Goal: Task Accomplishment & Management: Manage account settings

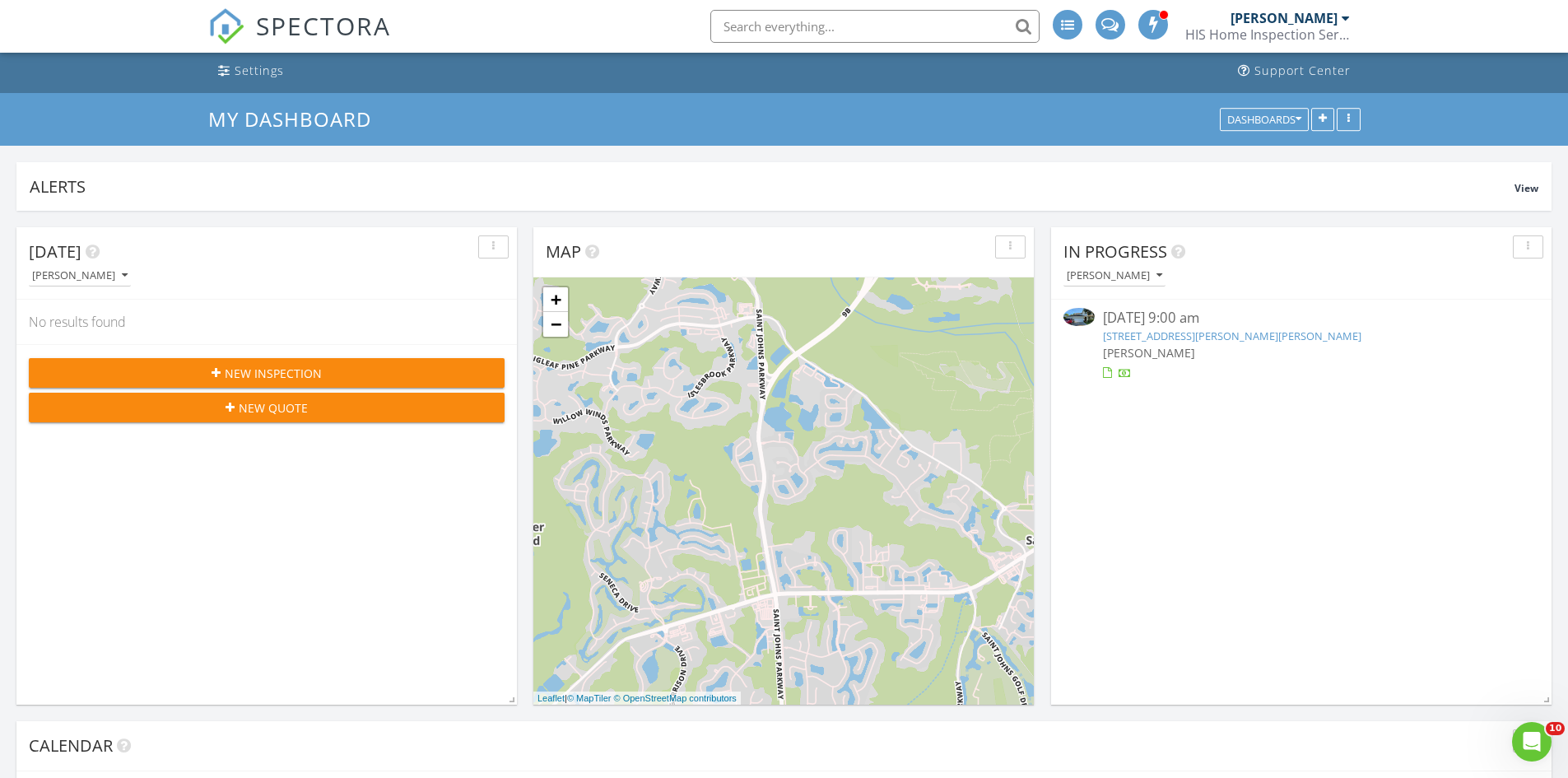
scroll to position [83, 0]
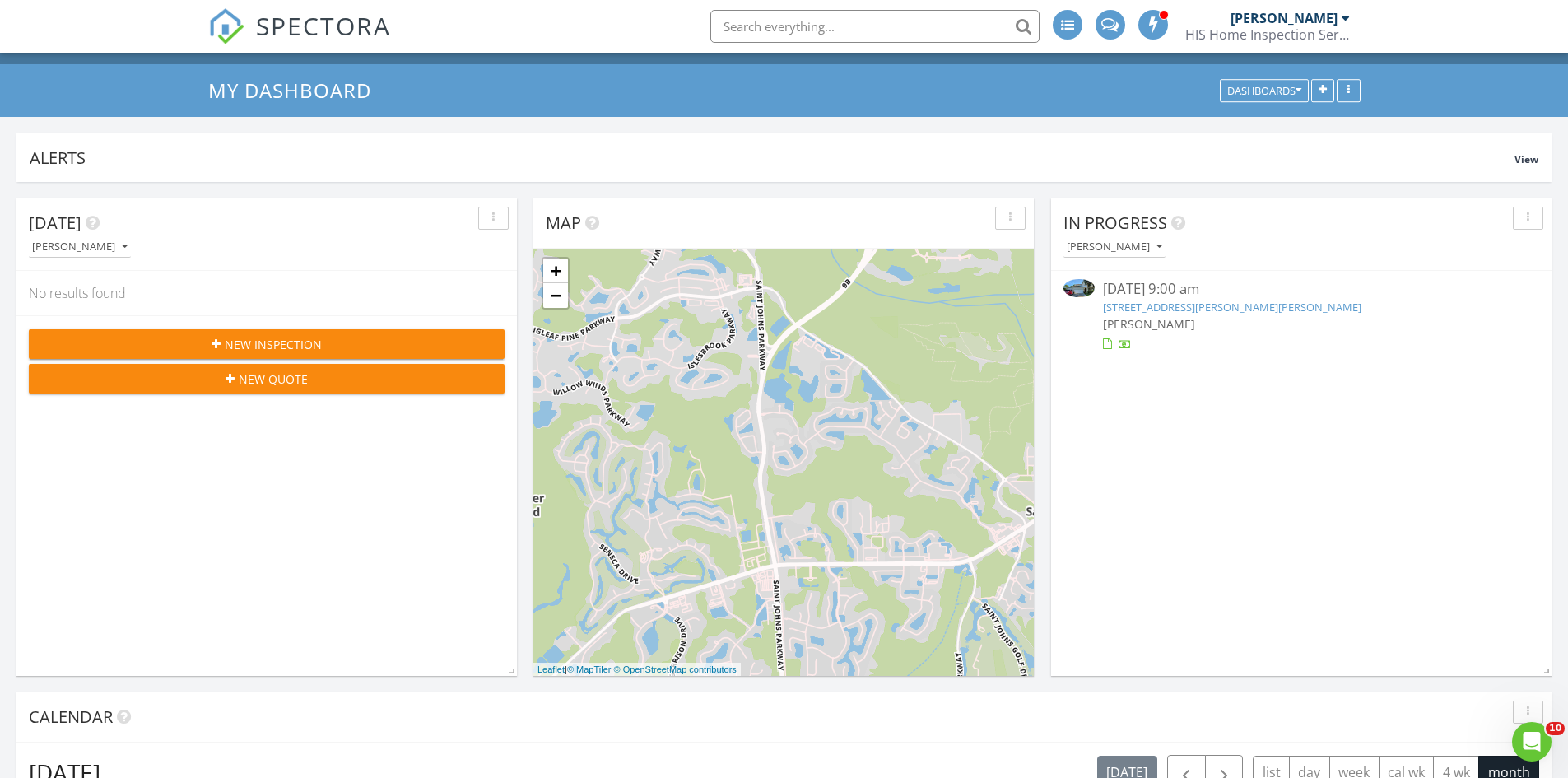
click at [1243, 303] on link "973 Huffner Hill Cir, St. Augustine, FL 32092" at bounding box center [1231, 308] width 258 height 15
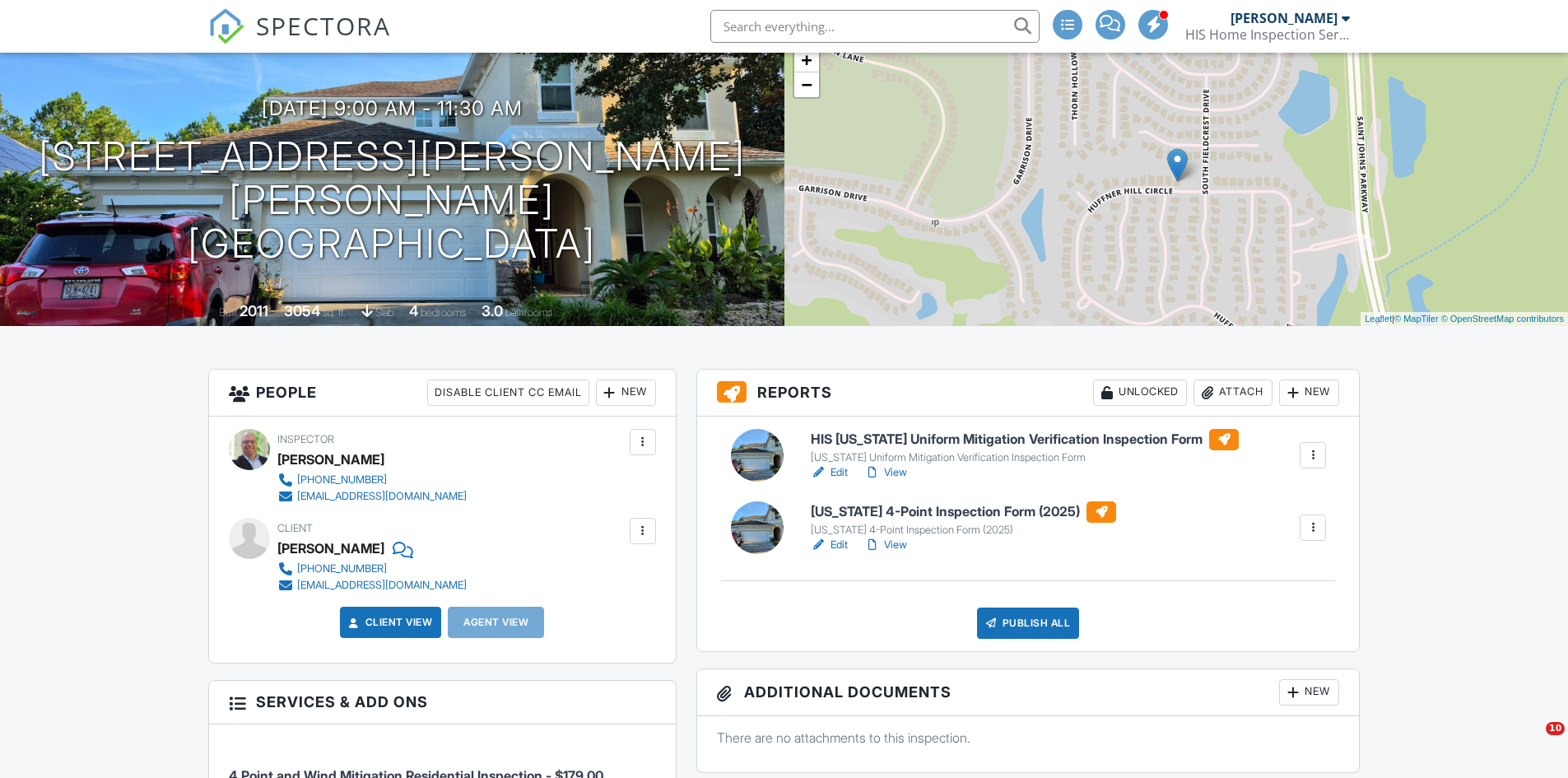
click at [862, 440] on h6 "HIS [US_STATE] Uniform Mitigation Verification Inspection Form" at bounding box center [1024, 440] width 428 height 22
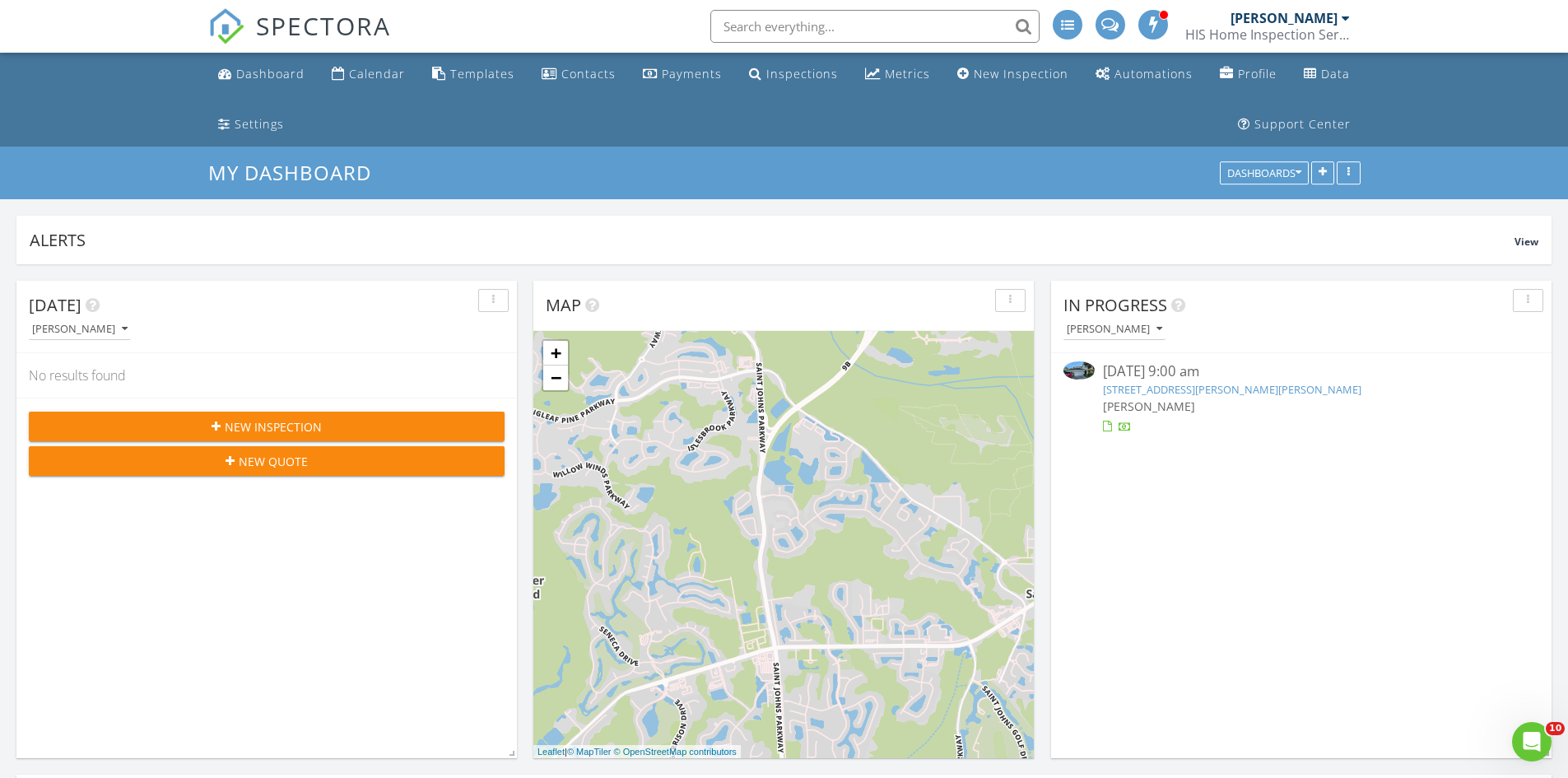
click at [1126, 393] on link "973 Huffner Hill Cir, St. Augustine, FL 32092" at bounding box center [1231, 389] width 258 height 15
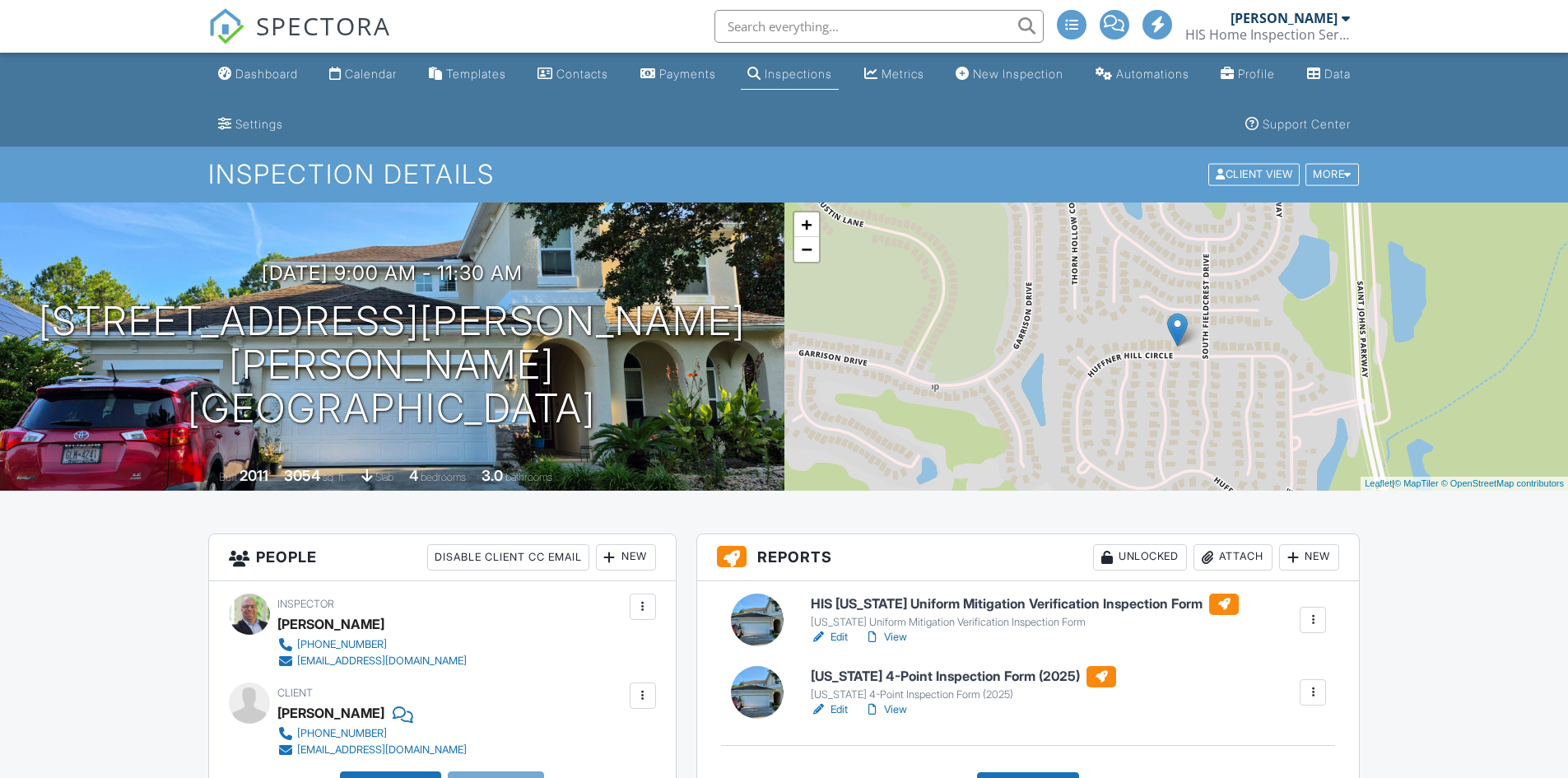
click at [895, 701] on link "View" at bounding box center [885, 709] width 43 height 17
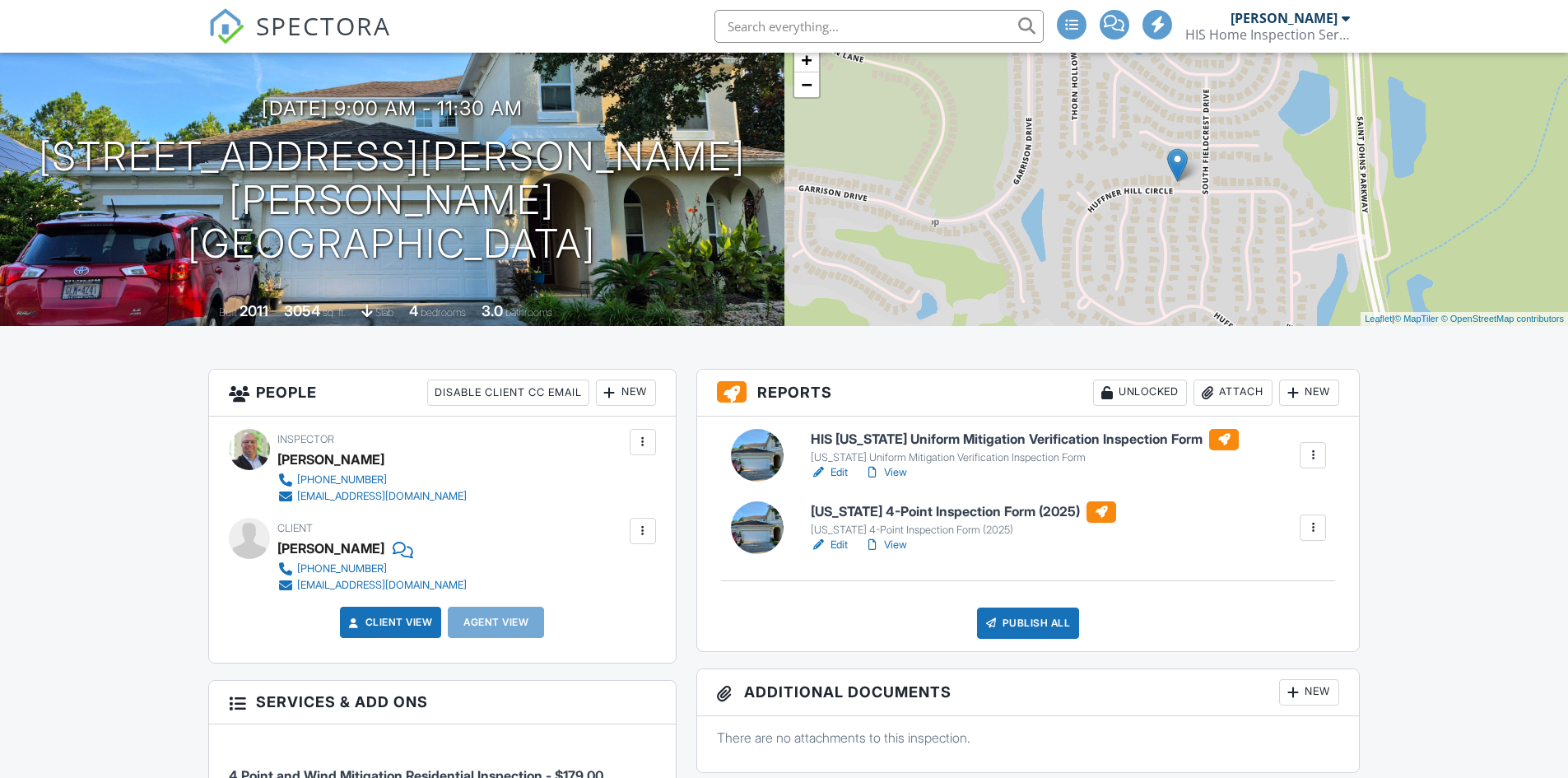
click at [896, 509] on h6 "Florida 4-Point Inspection Form (2025)" at bounding box center [962, 512] width 305 height 22
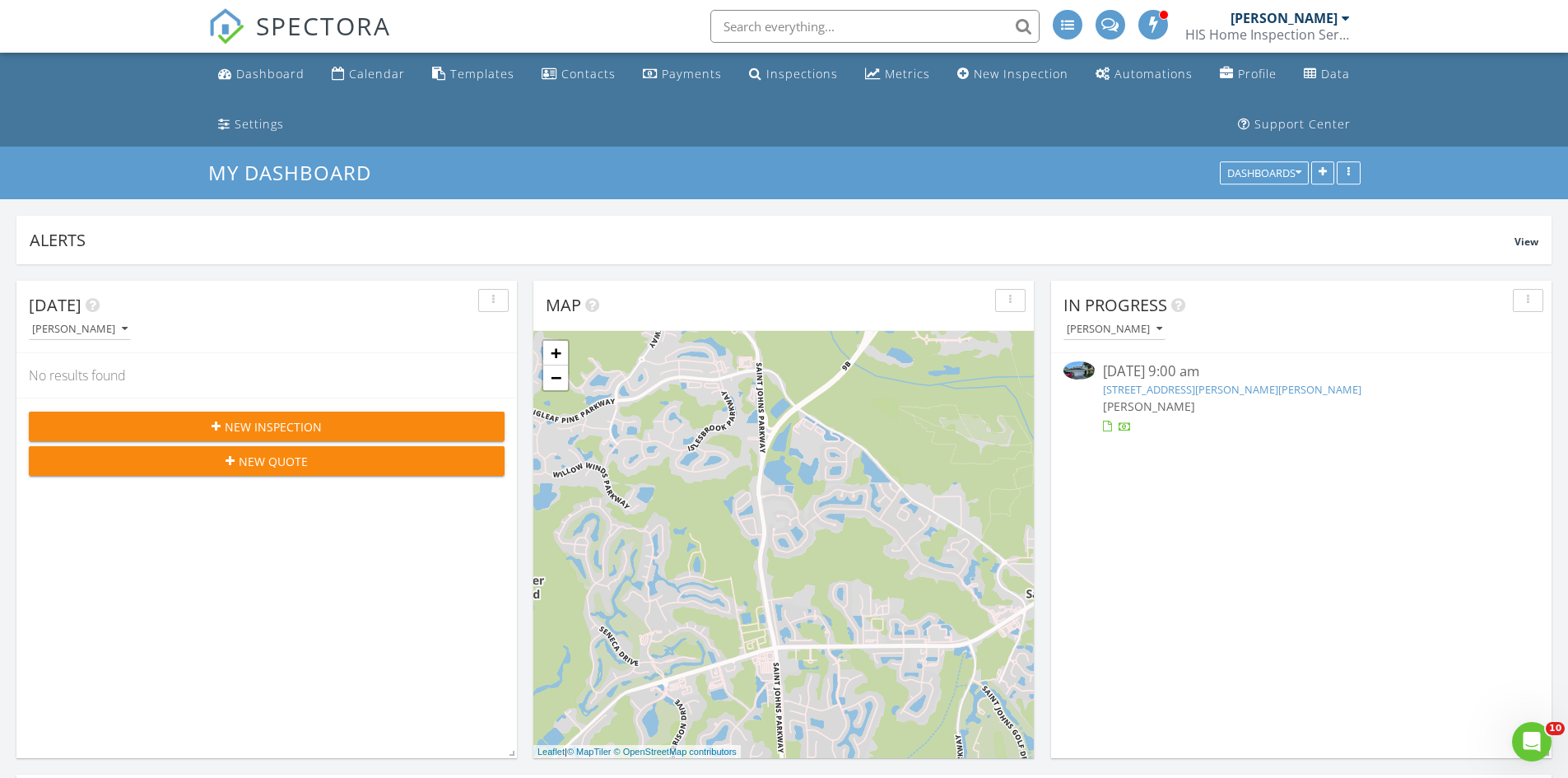
click at [1226, 387] on link "[STREET_ADDRESS][PERSON_NAME][PERSON_NAME]" at bounding box center [1231, 389] width 258 height 15
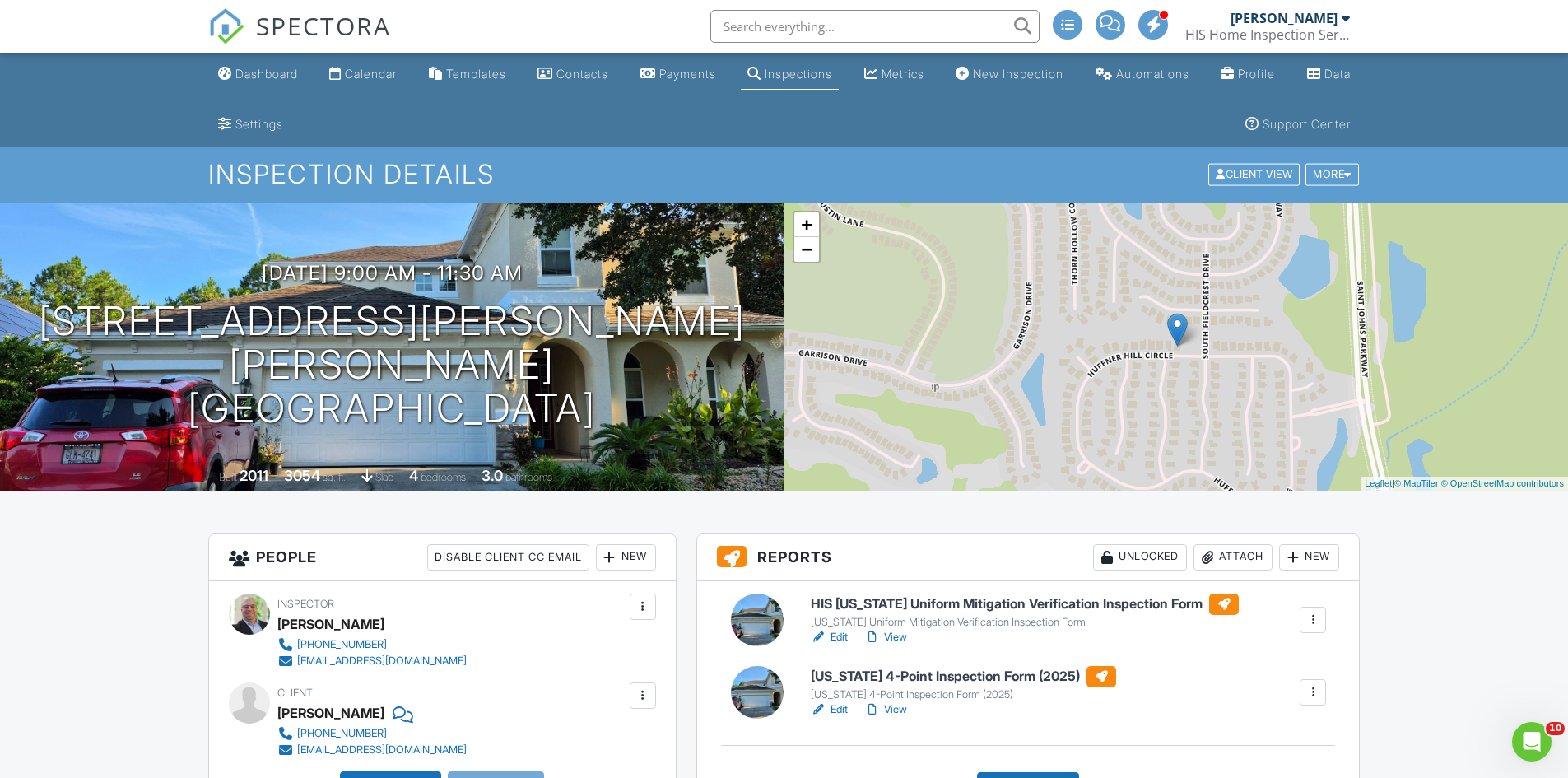
click at [905, 603] on h6 "HIS [US_STATE] Uniform Mitigation Verification Inspection Form" at bounding box center [1024, 604] width 428 height 22
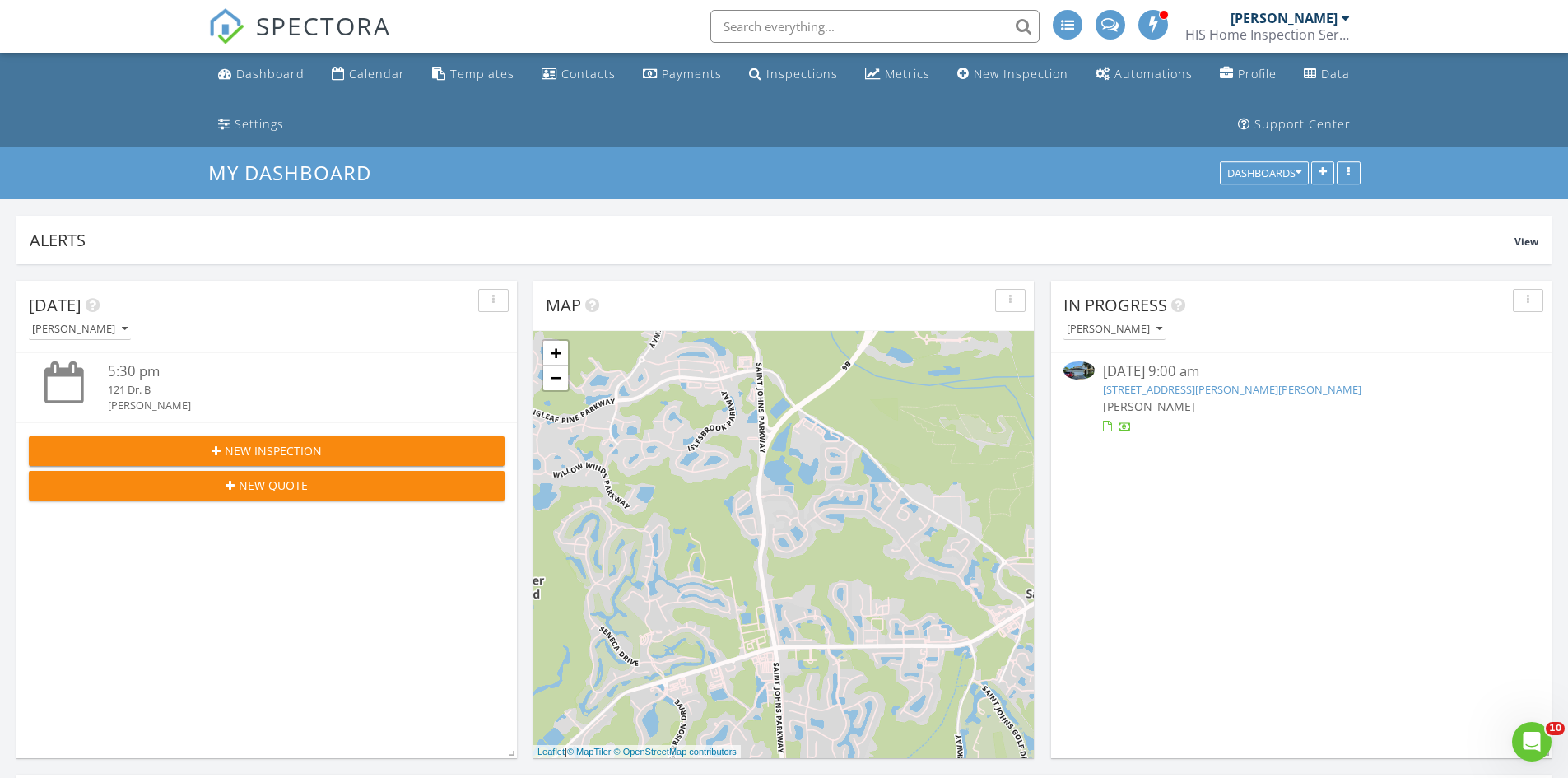
click at [1210, 382] on link "[STREET_ADDRESS][PERSON_NAME][PERSON_NAME]" at bounding box center [1231, 389] width 258 height 15
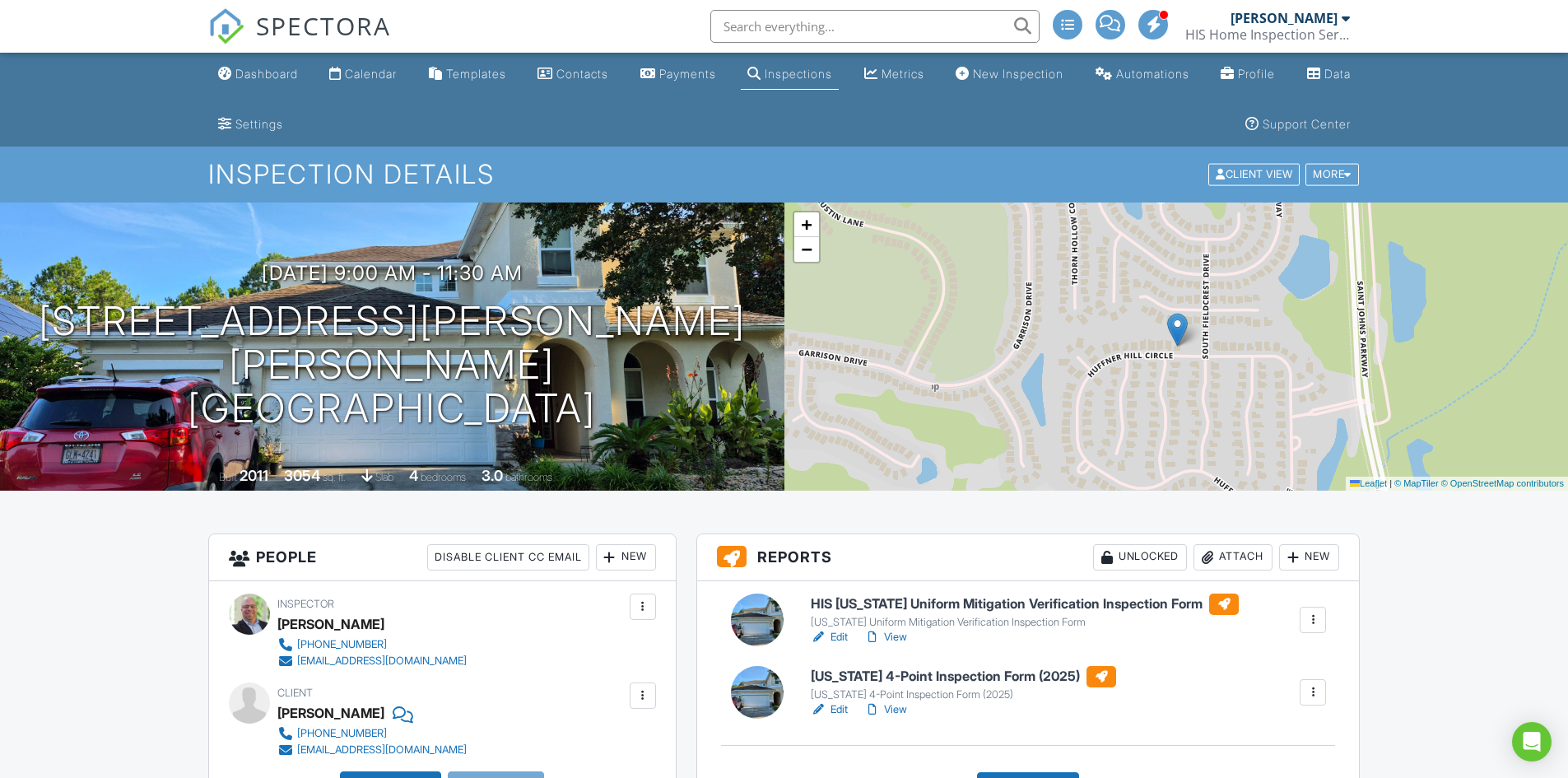
click at [905, 642] on link "View" at bounding box center [885, 638] width 43 height 17
click at [897, 707] on link "View" at bounding box center [885, 709] width 43 height 17
click at [893, 701] on link "View" at bounding box center [885, 709] width 43 height 17
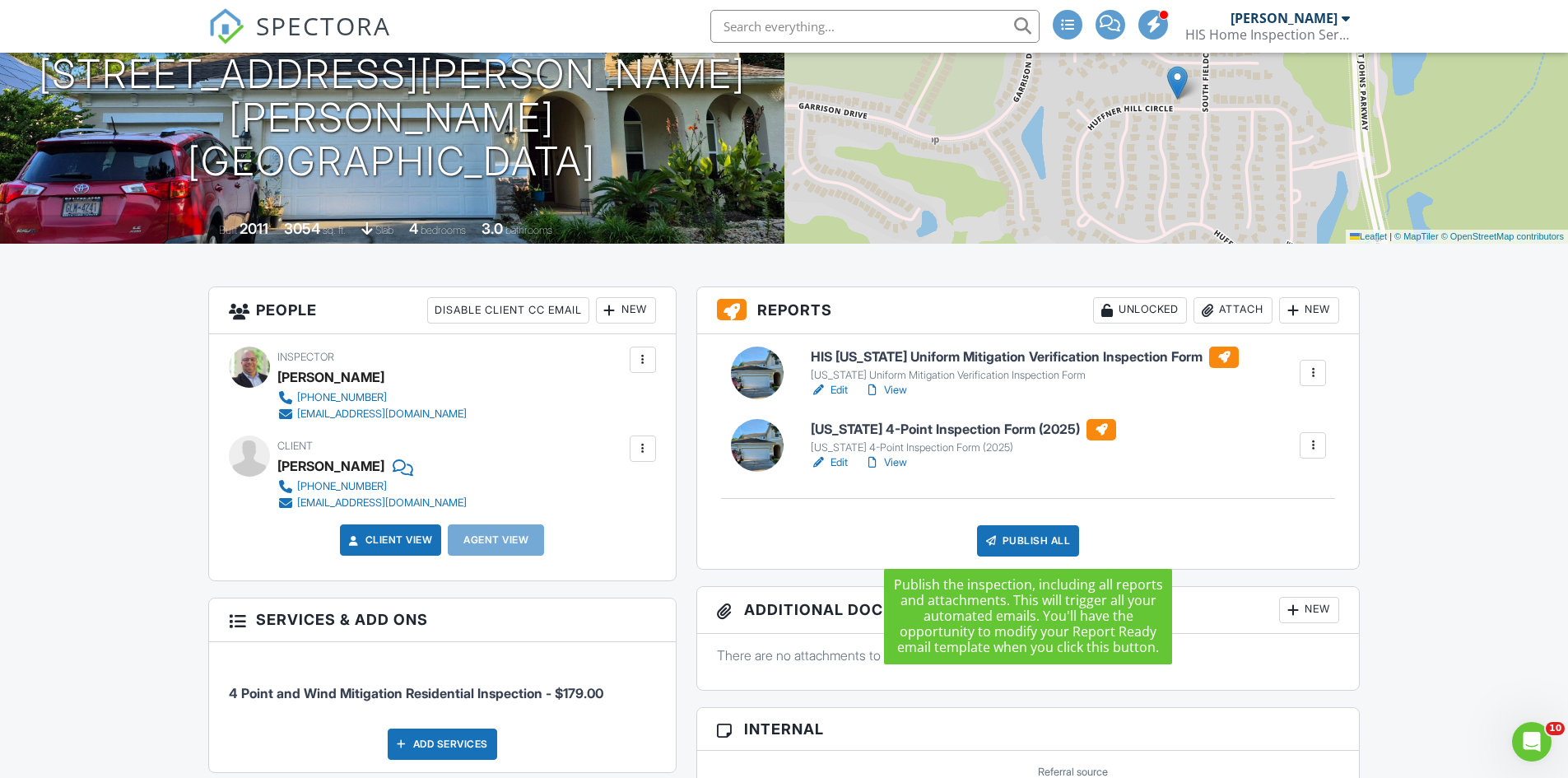
click at [1055, 528] on div "Publish All" at bounding box center [1028, 540] width 103 height 31
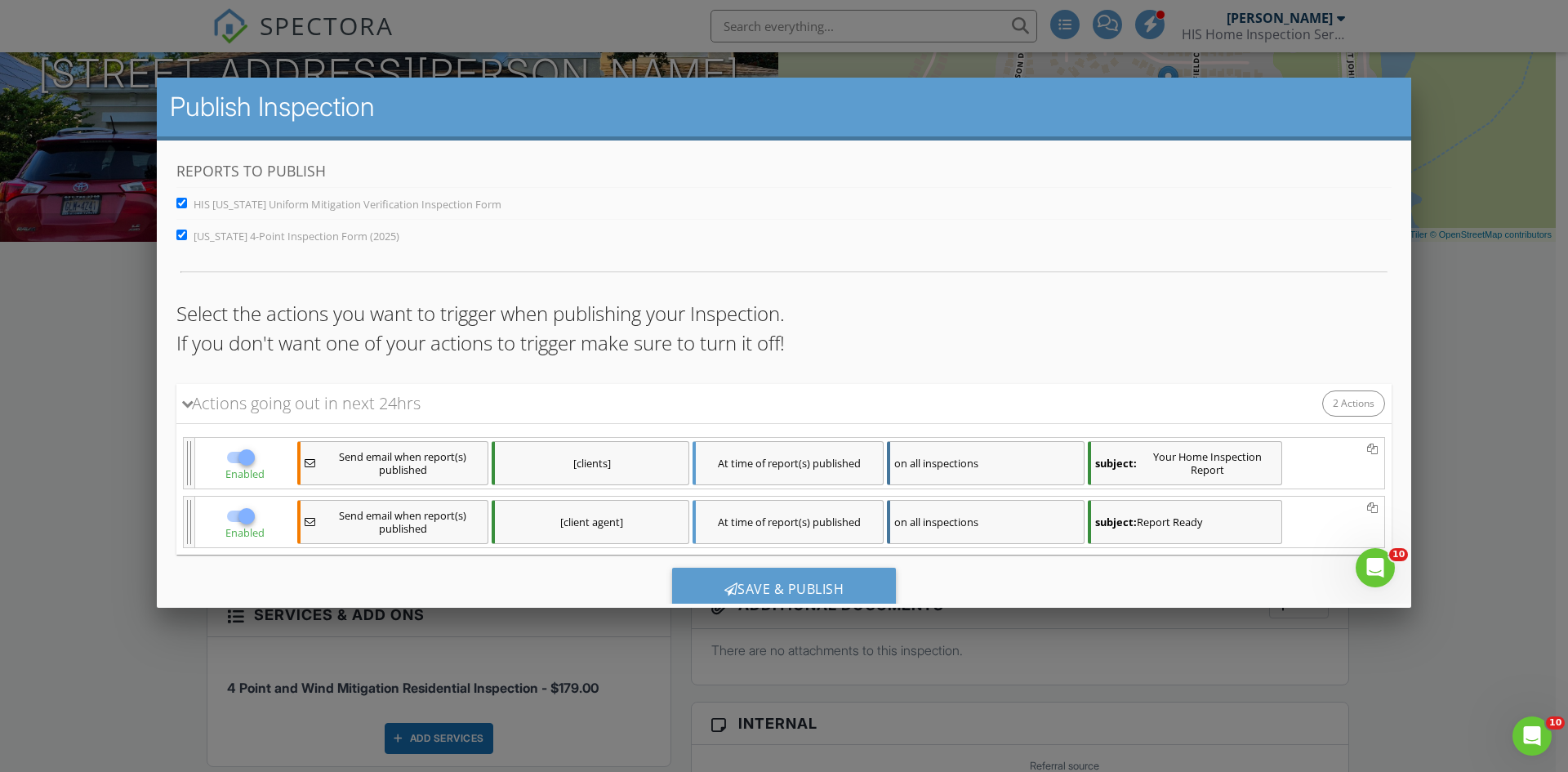
click at [1144, 455] on div "subject: Your Home Inspection Report" at bounding box center [1185, 462] width 194 height 44
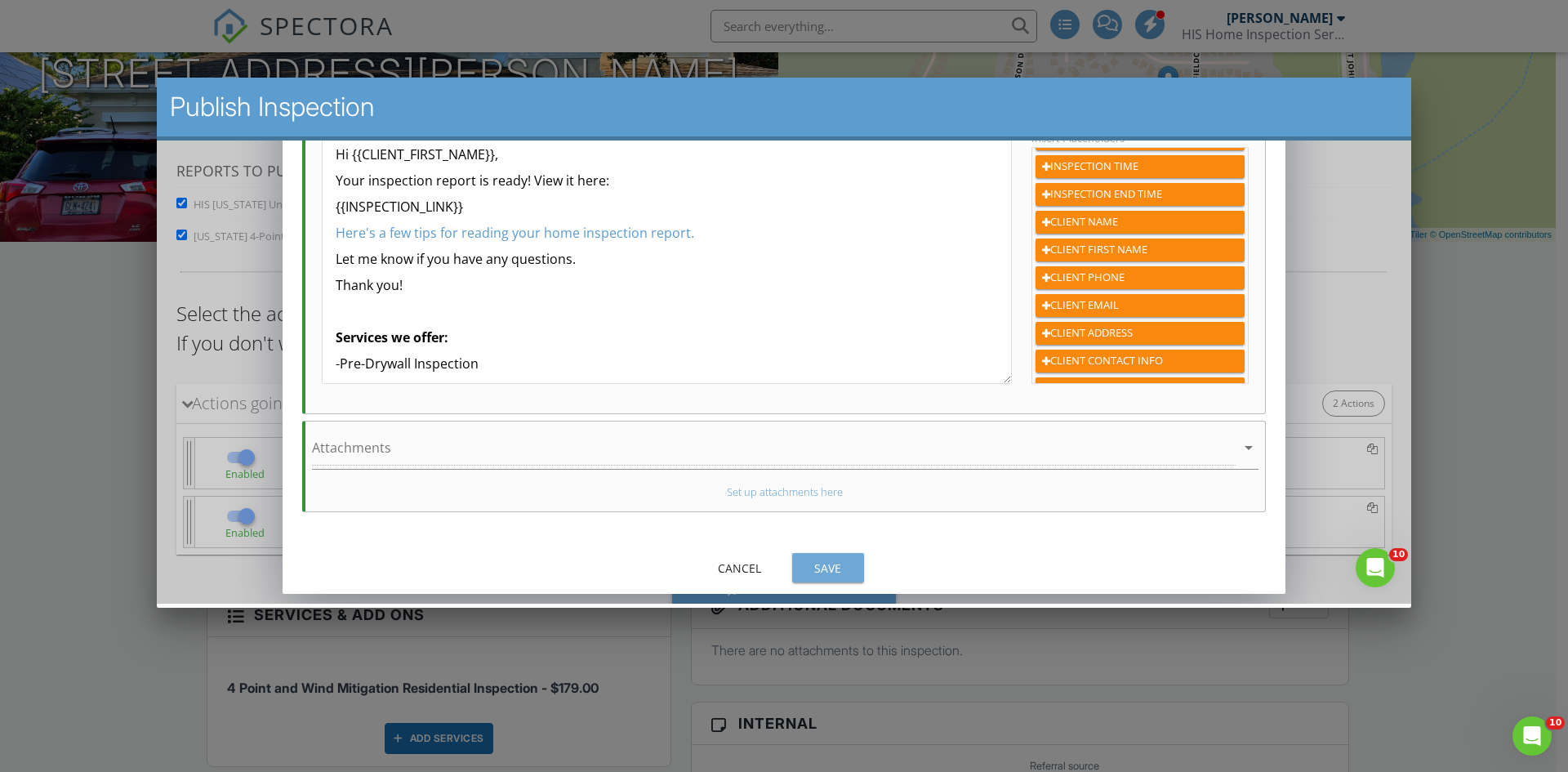
click at [839, 563] on div "Save" at bounding box center [828, 567] width 46 height 17
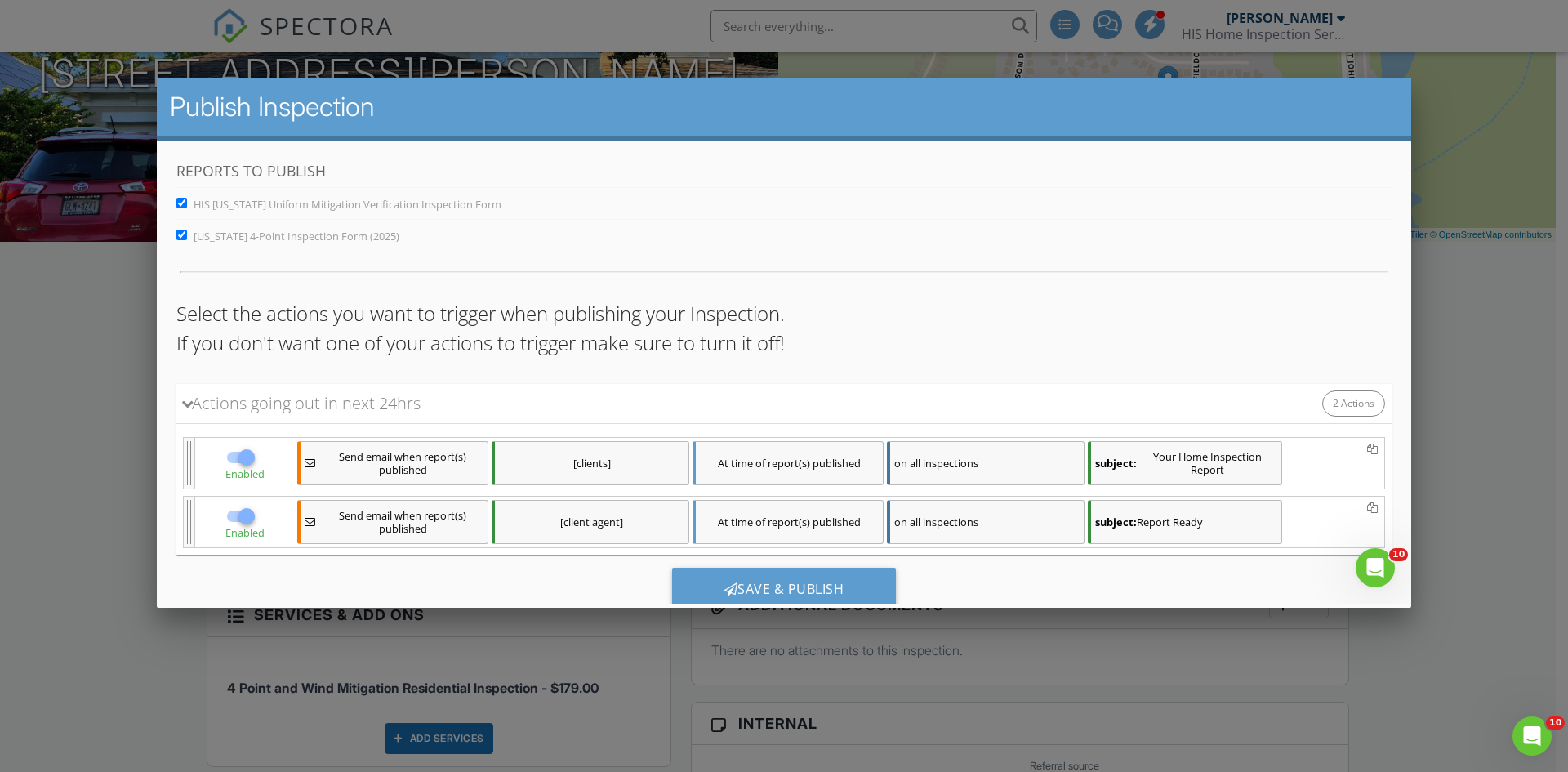
click at [825, 589] on div "Save & Publish" at bounding box center [784, 589] width 225 height 44
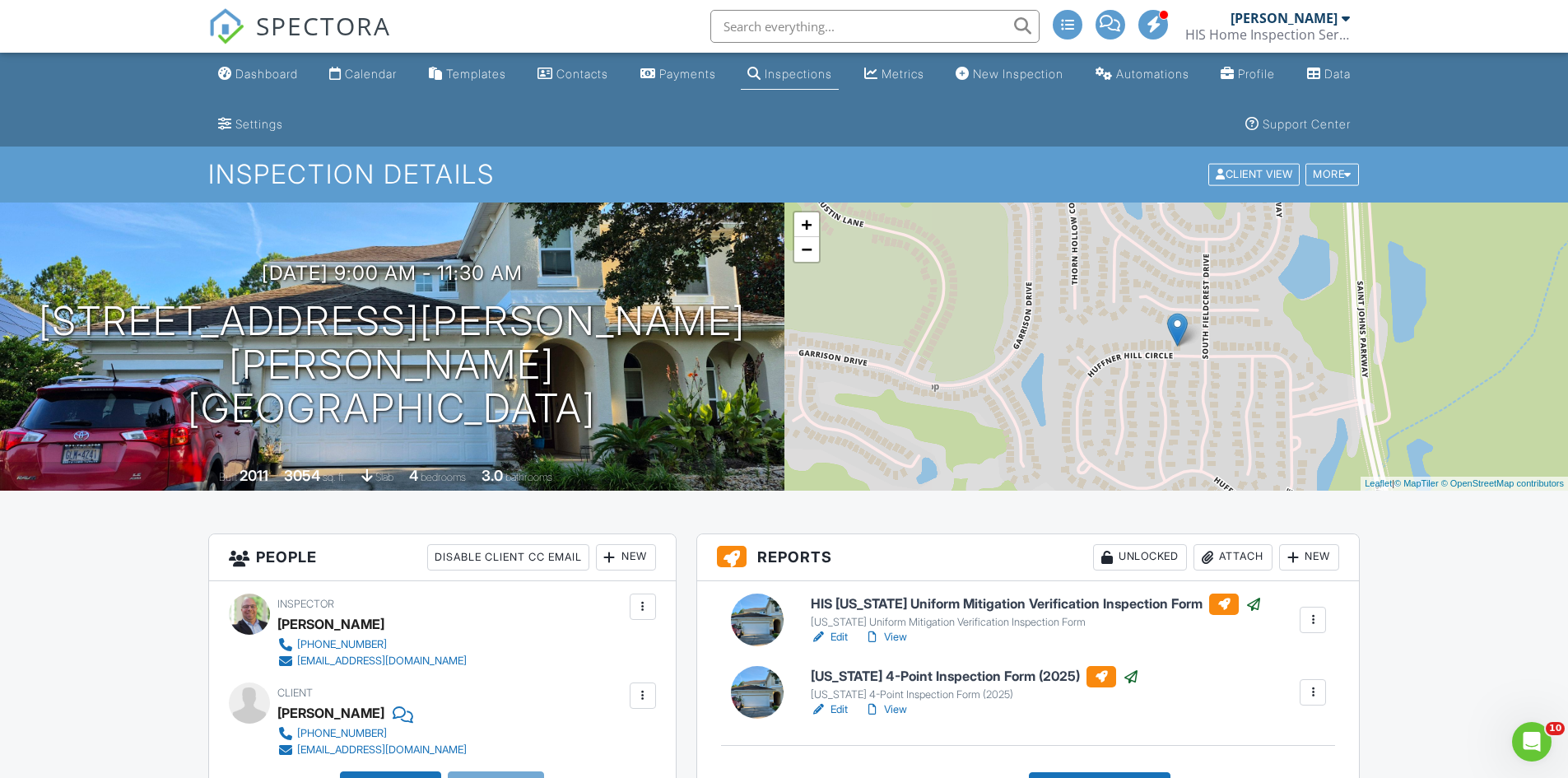
click at [267, 125] on div "Settings" at bounding box center [259, 124] width 48 height 14
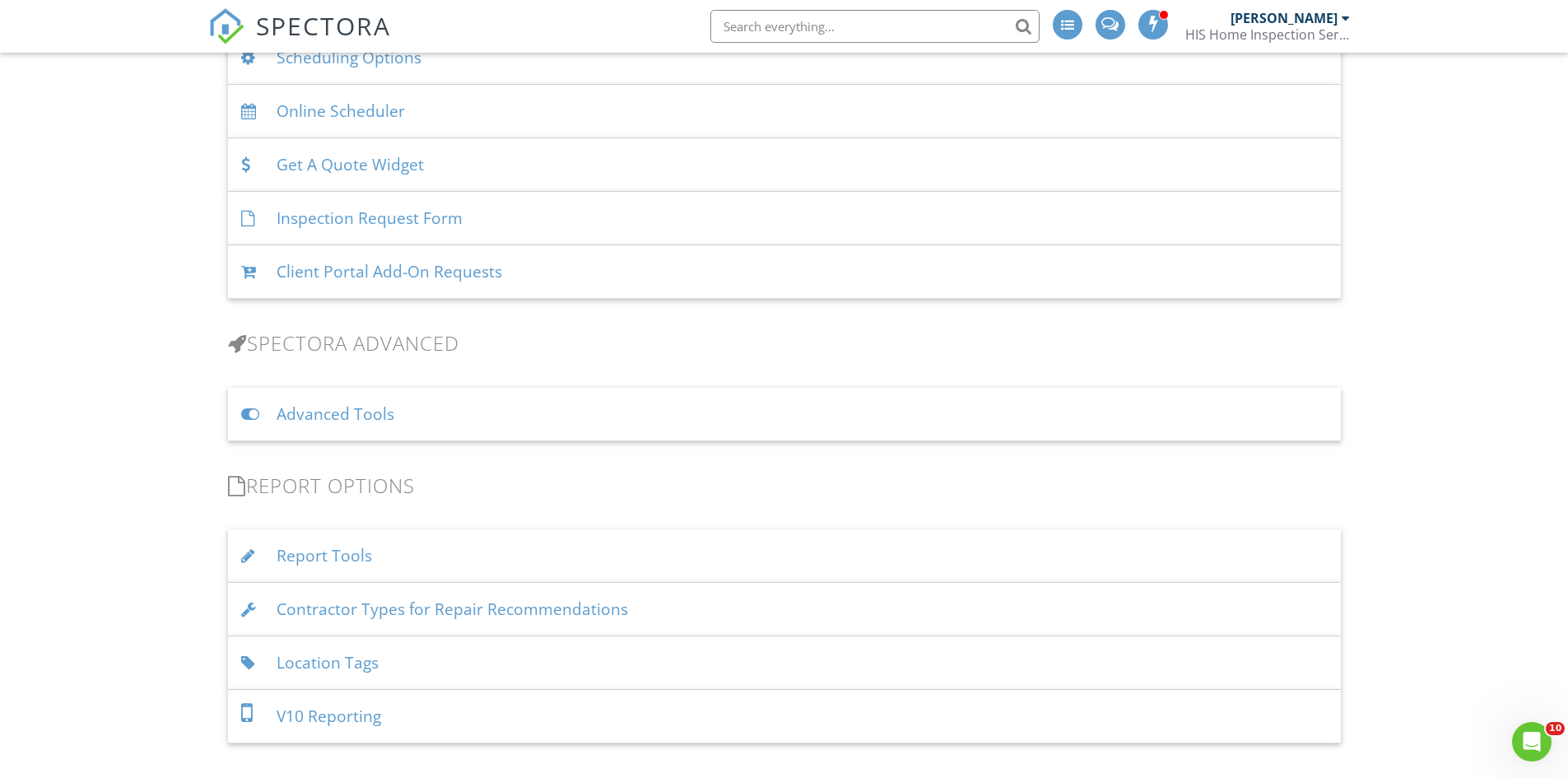
scroll to position [1235, 0]
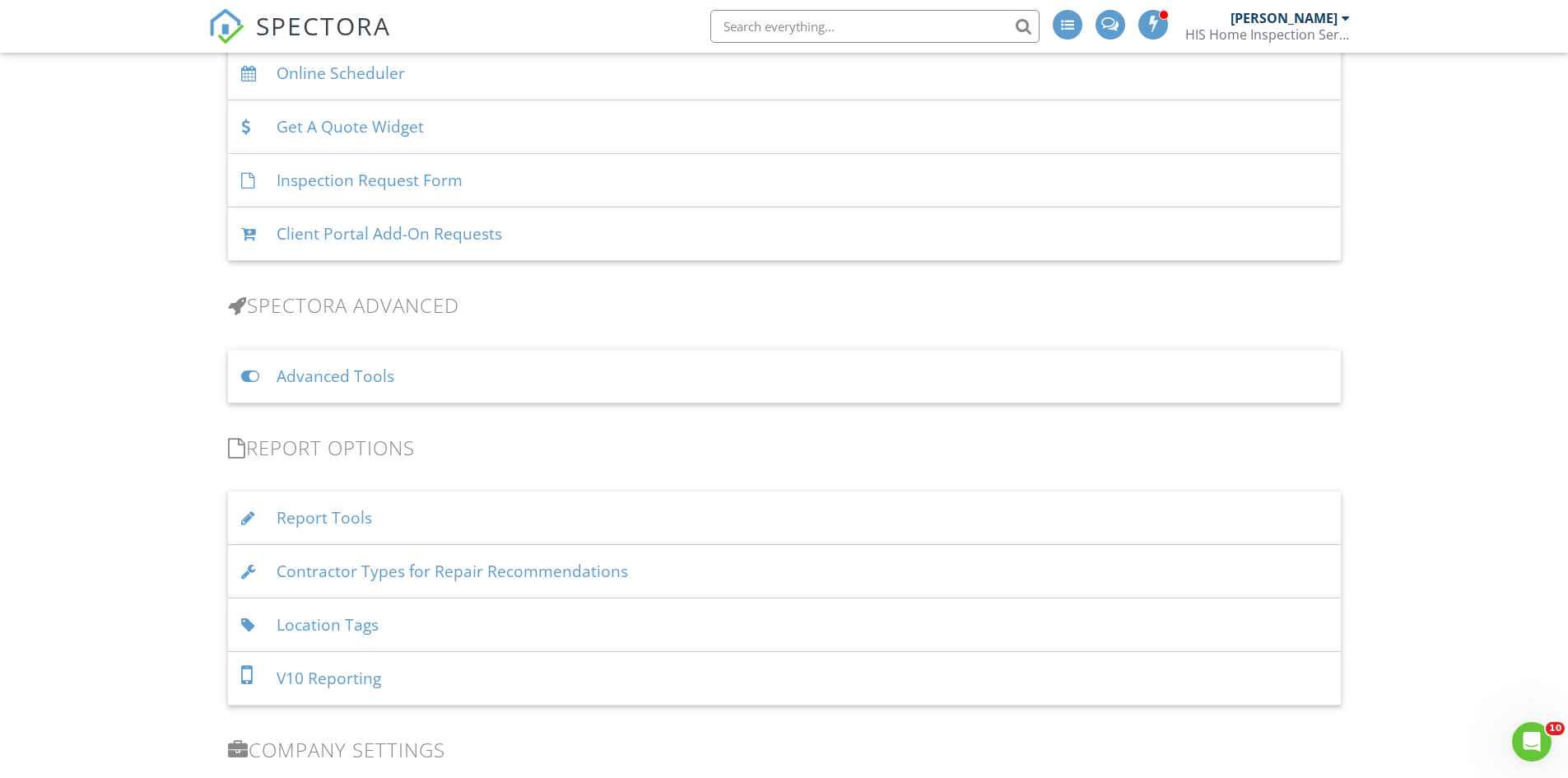
click at [560, 393] on div "Advanced Tools" at bounding box center [784, 377] width 1113 height 53
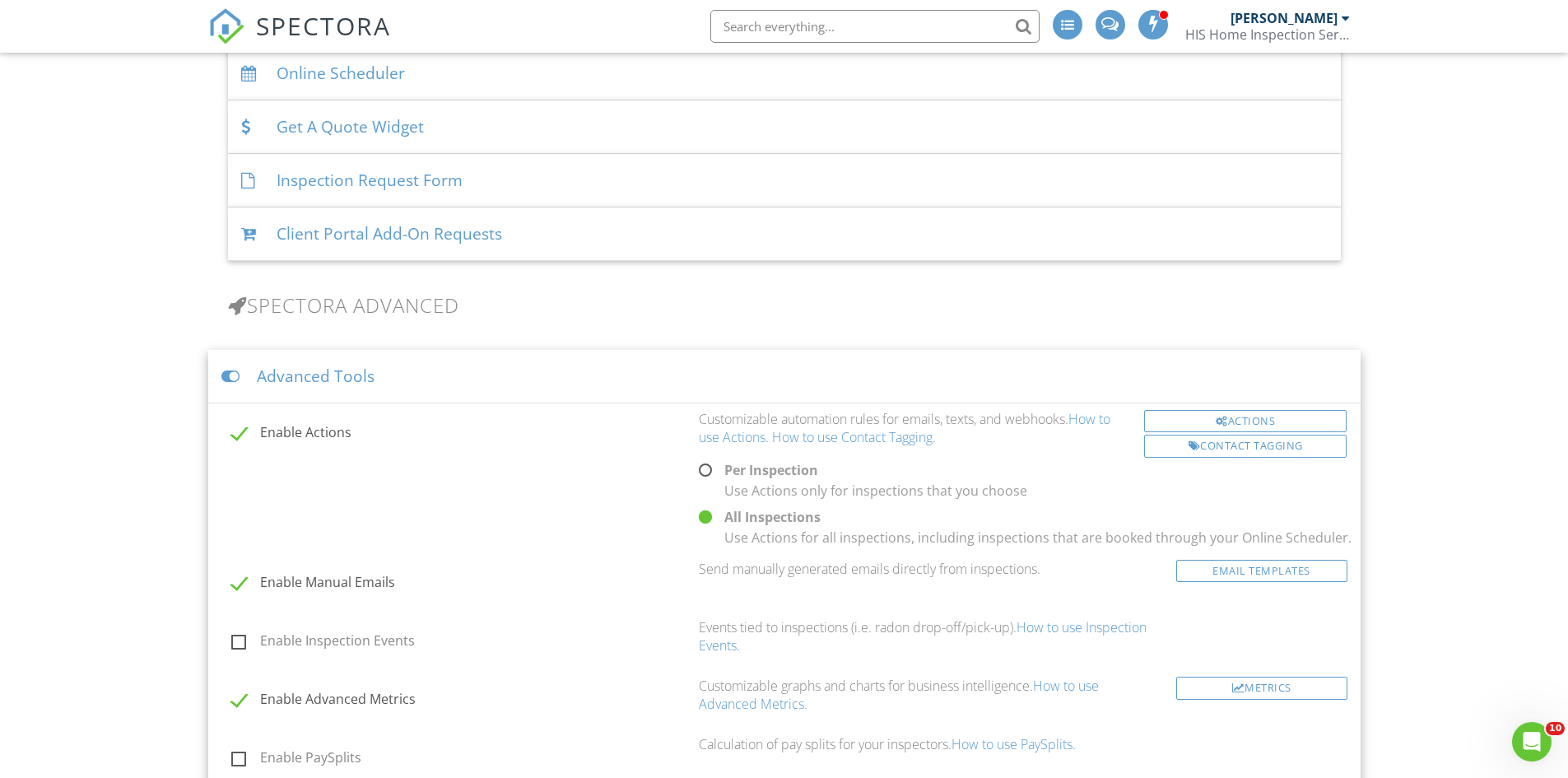
click at [1180, 414] on div "Actions" at bounding box center [1245, 422] width 203 height 23
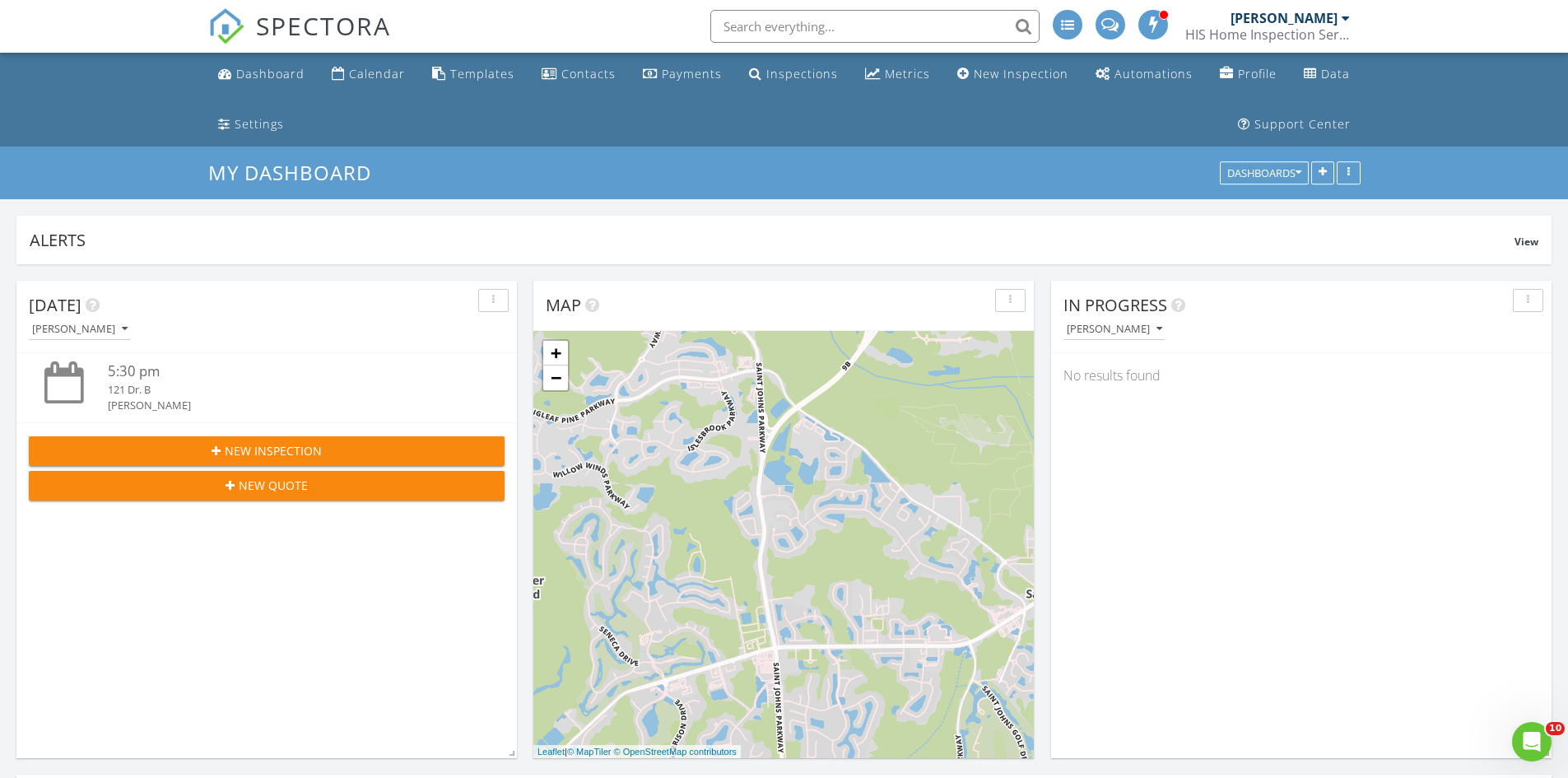
click at [269, 134] on link "Settings" at bounding box center [251, 125] width 79 height 30
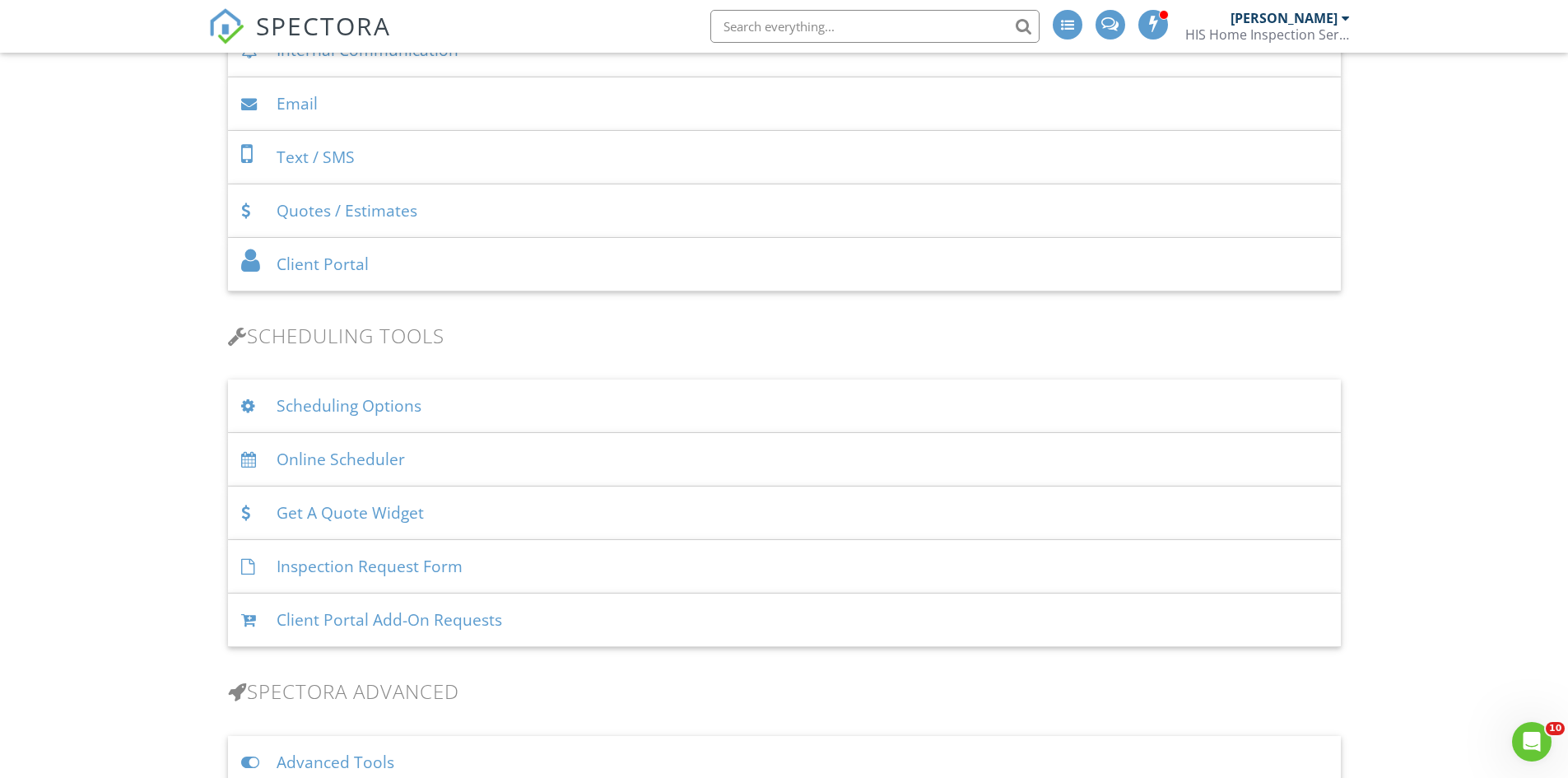
scroll to position [988, 0]
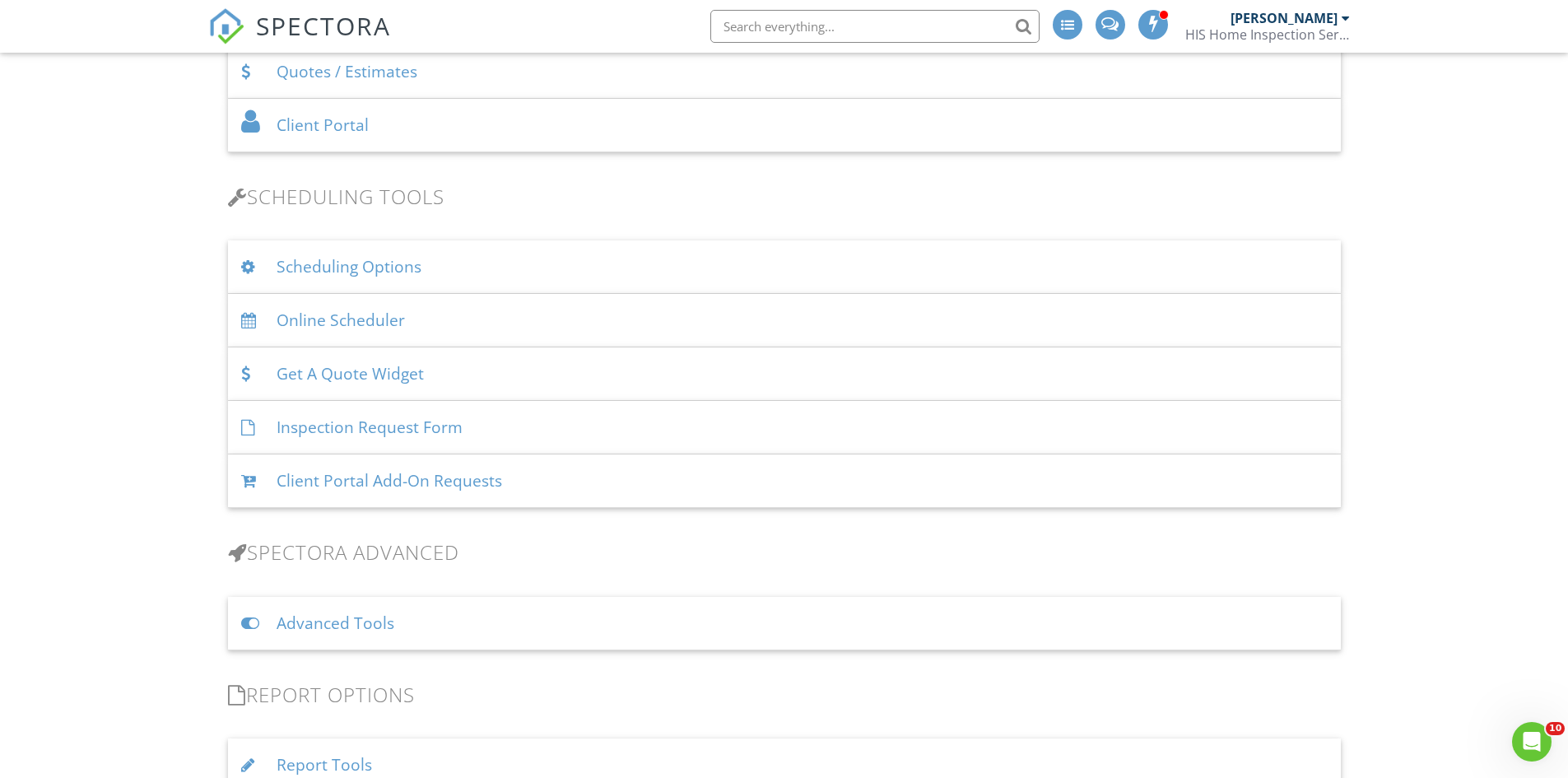
click at [408, 621] on div "Advanced Tools" at bounding box center [784, 623] width 1113 height 53
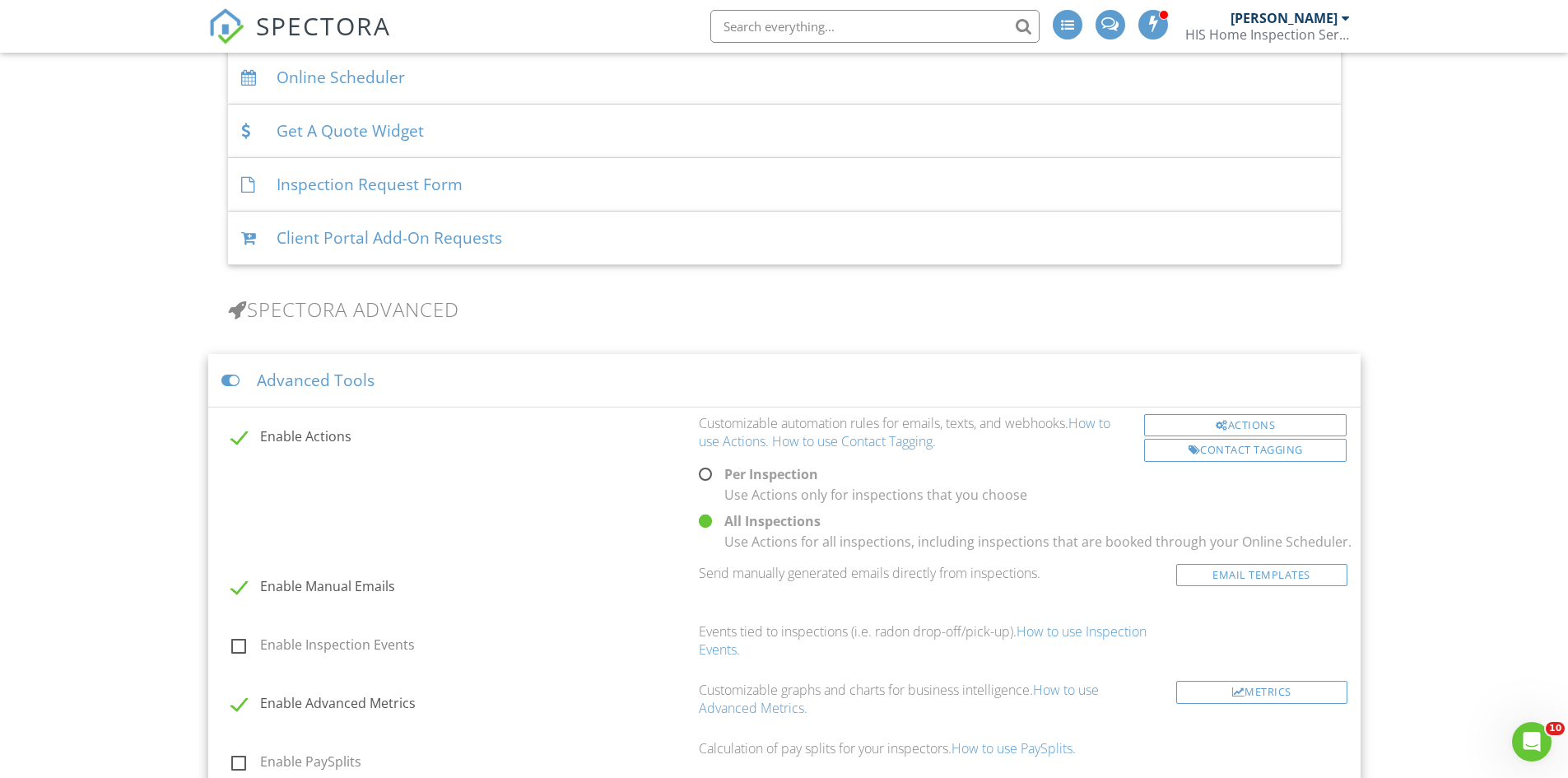
scroll to position [1235, 0]
click at [1246, 425] on div "Actions" at bounding box center [1245, 422] width 203 height 23
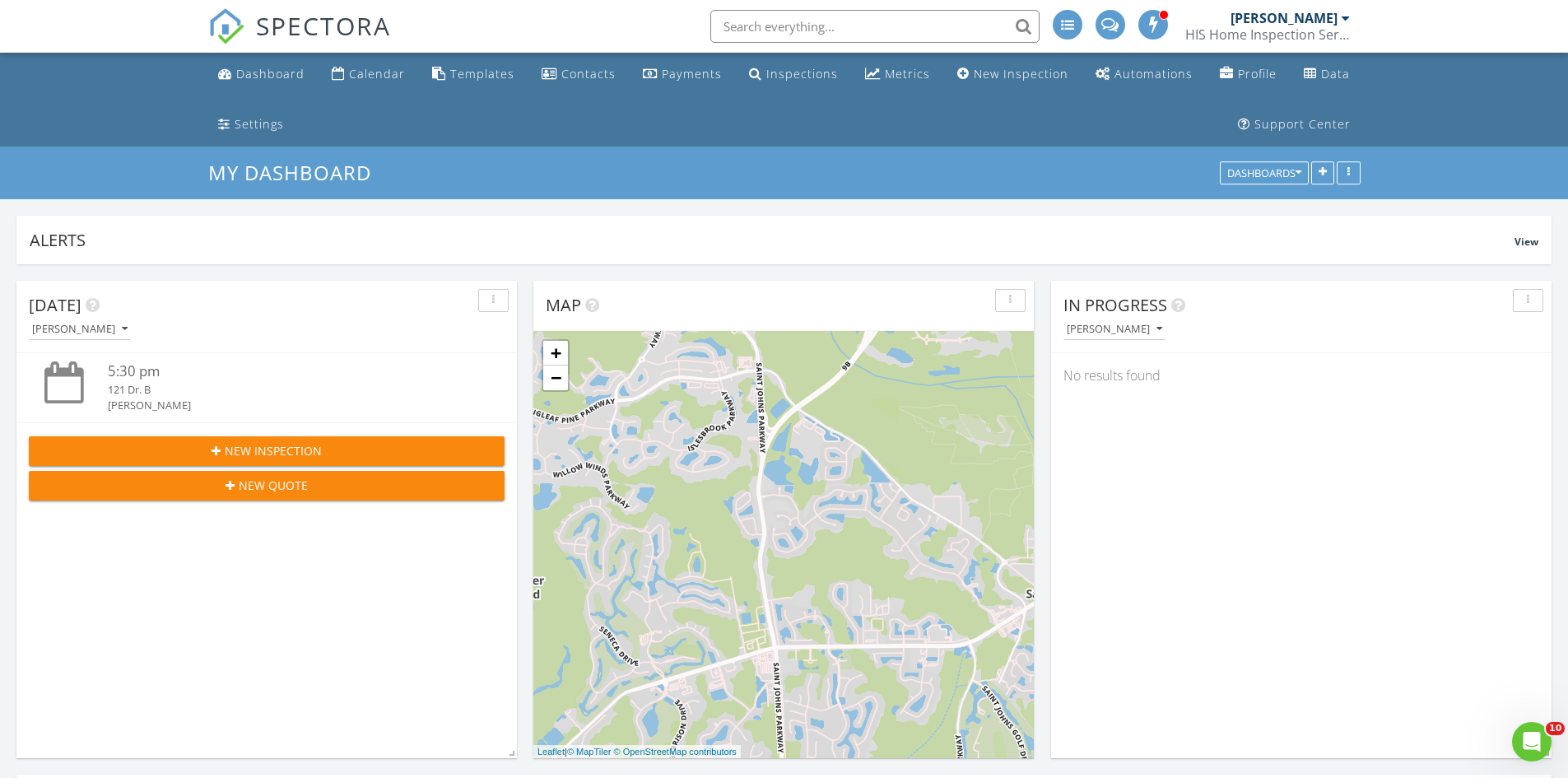
click at [874, 63] on link "Metrics" at bounding box center [897, 74] width 79 height 30
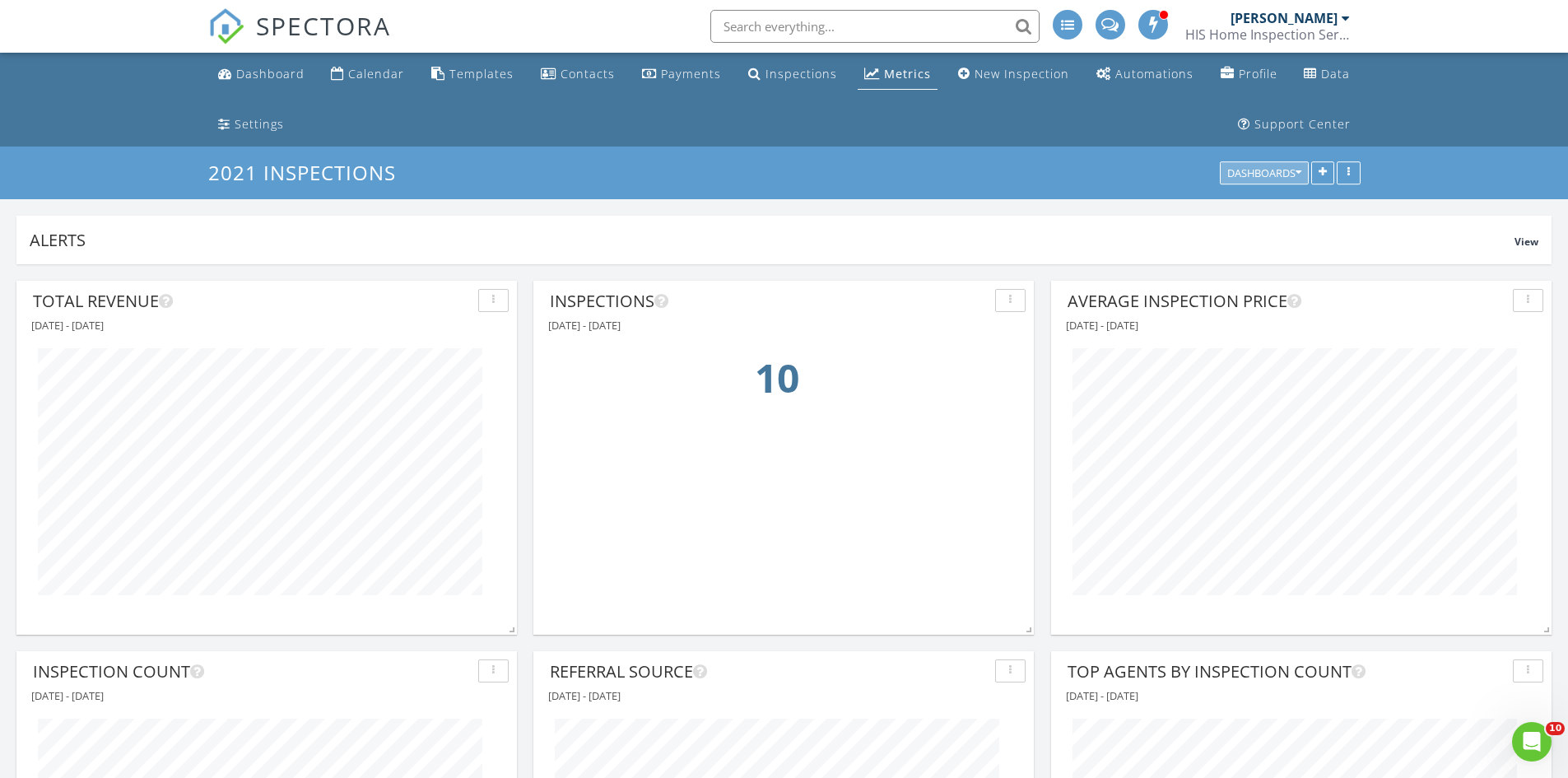
click at [1253, 175] on div "Dashboards" at bounding box center [1264, 174] width 74 height 12
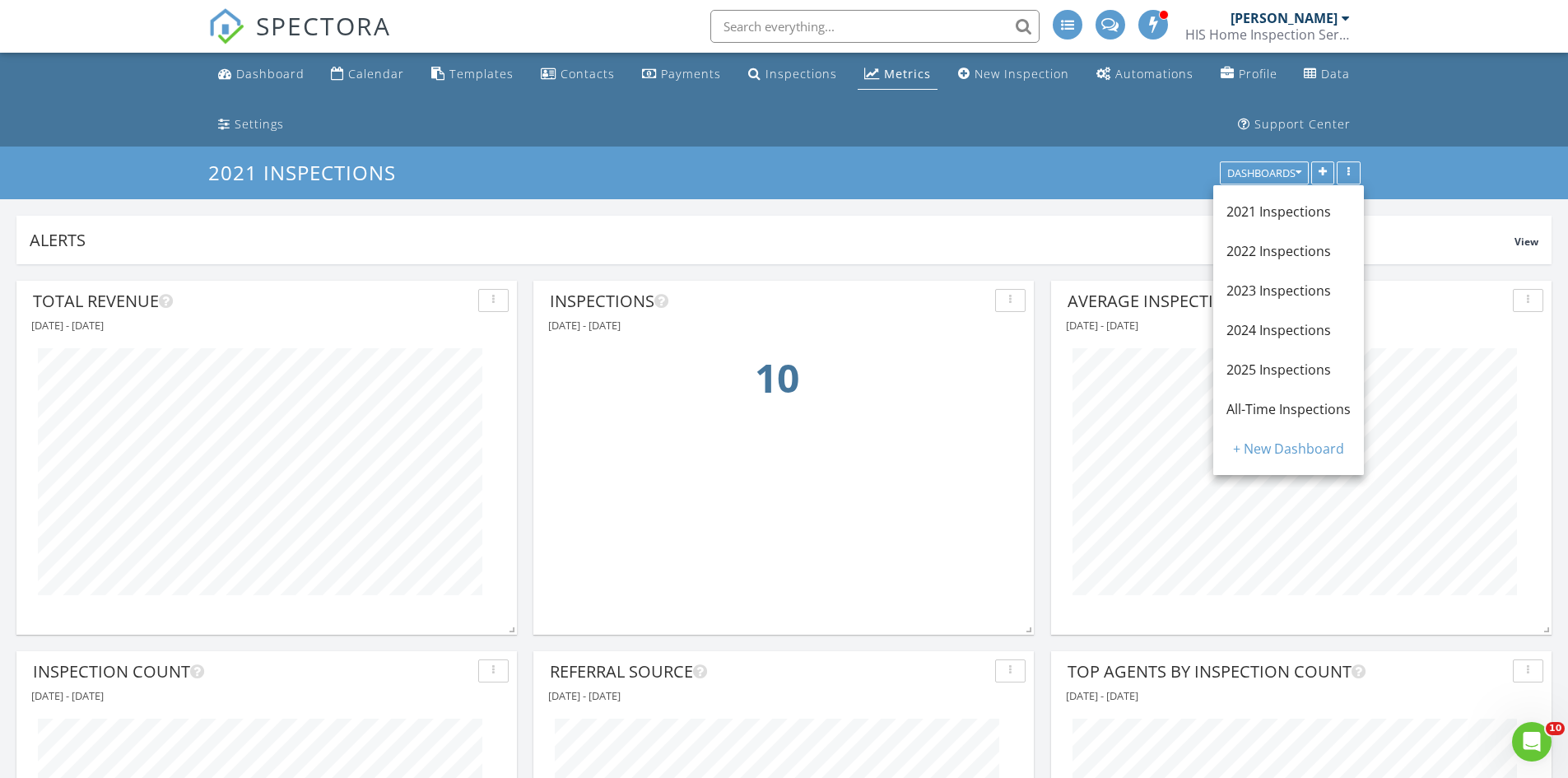
click at [1262, 365] on span "2025 Inspections" at bounding box center [1278, 369] width 104 height 18
